Goal: Information Seeking & Learning: Understand process/instructions

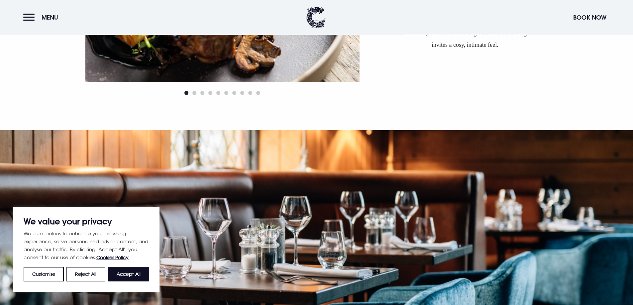
scroll to position [598, 0]
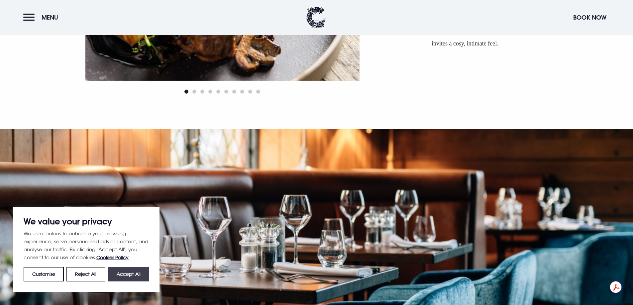
click at [143, 273] on button "Accept All" at bounding box center [128, 274] width 41 height 15
checkbox input "true"
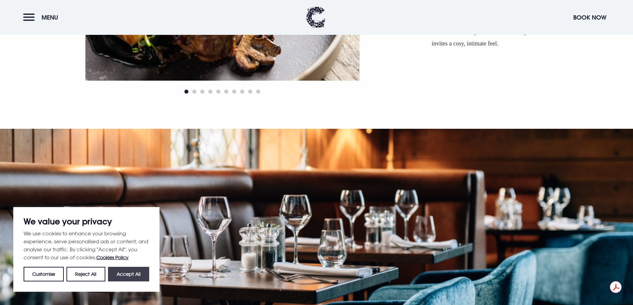
checkbox input "true"
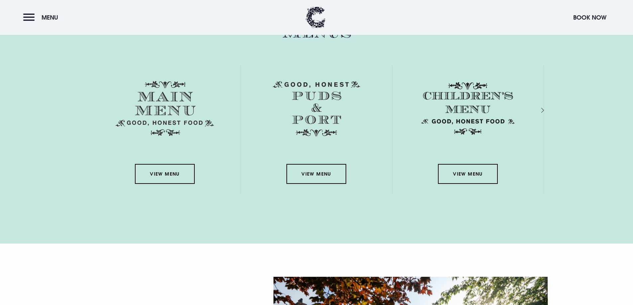
scroll to position [996, 0]
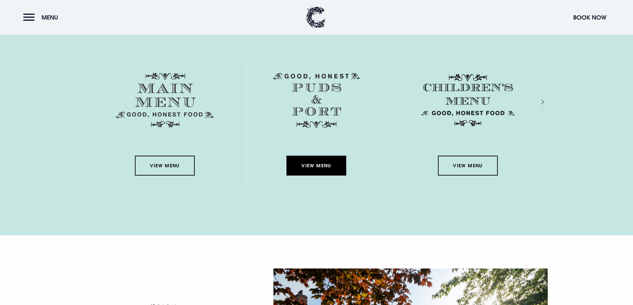
click at [313, 163] on link "View Menu" at bounding box center [316, 166] width 60 height 20
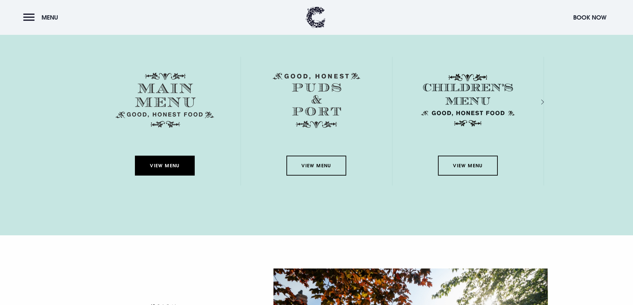
click at [184, 160] on link "View Menu" at bounding box center [165, 166] width 60 height 20
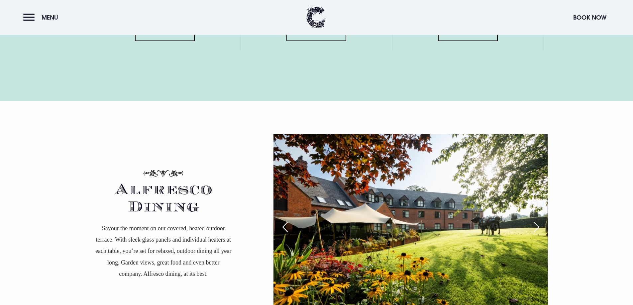
scroll to position [1229, 0]
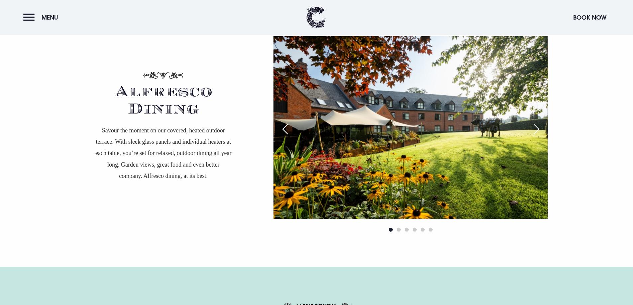
click at [541, 123] on div "Next slide" at bounding box center [536, 129] width 17 height 15
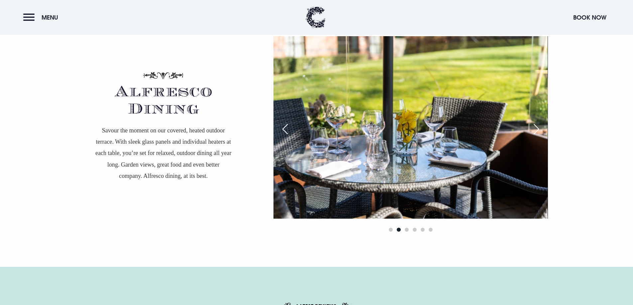
click at [541, 123] on div "Next slide" at bounding box center [536, 129] width 17 height 15
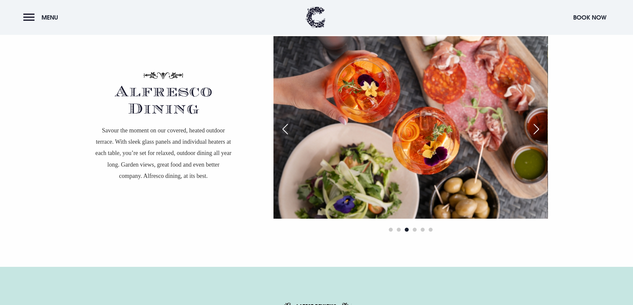
click at [541, 123] on div "Next slide" at bounding box center [536, 129] width 17 height 15
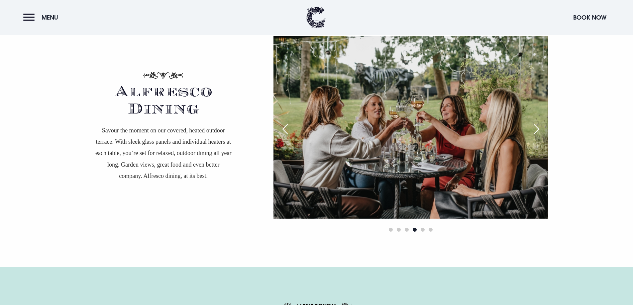
click at [541, 123] on div "Next slide" at bounding box center [536, 129] width 17 height 15
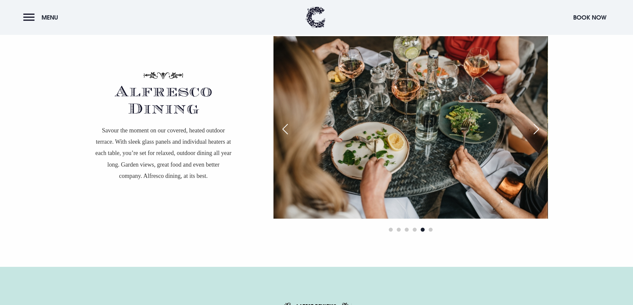
click at [541, 123] on div "Next slide" at bounding box center [536, 129] width 17 height 15
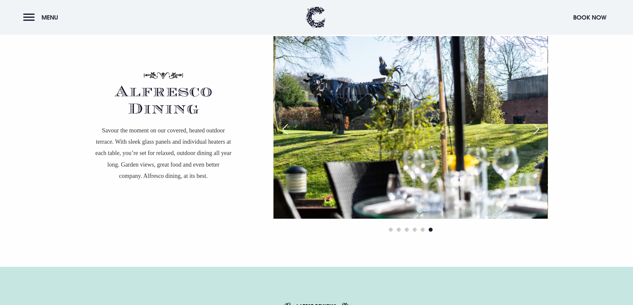
click at [541, 123] on div "Next slide" at bounding box center [536, 129] width 17 height 15
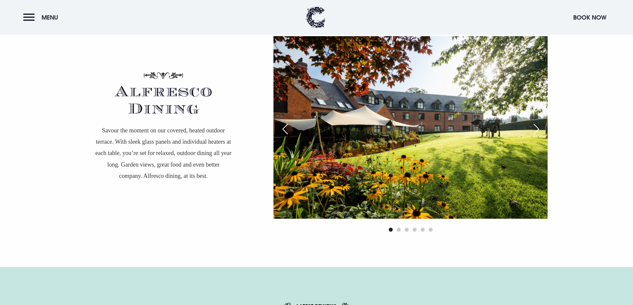
click at [541, 123] on div "Next slide" at bounding box center [536, 129] width 17 height 15
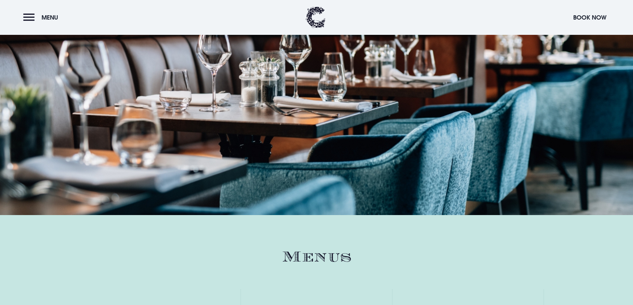
scroll to position [996, 0]
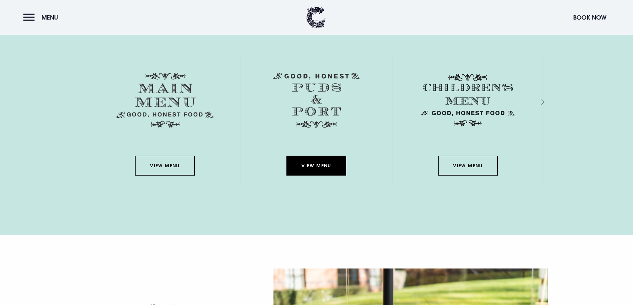
click at [314, 164] on link "View Menu" at bounding box center [316, 166] width 60 height 20
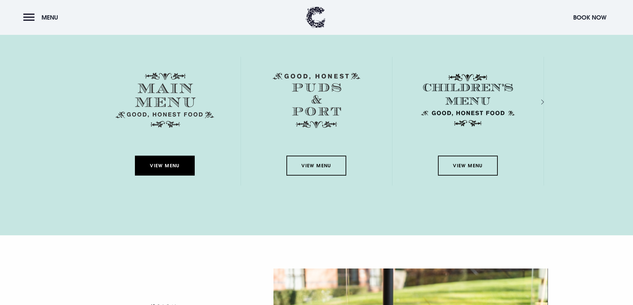
click at [190, 161] on link "View Menu" at bounding box center [165, 166] width 60 height 20
